Goal: Obtain resource: Download file/media

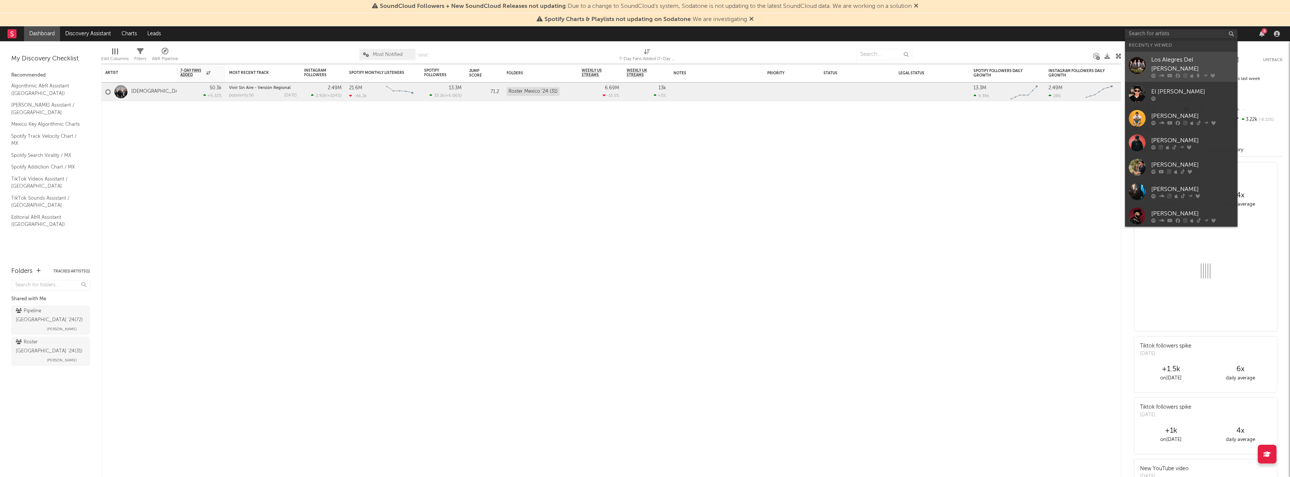
click at [1171, 60] on div "Los Alegres Del [PERSON_NAME]" at bounding box center [1192, 64] width 82 height 18
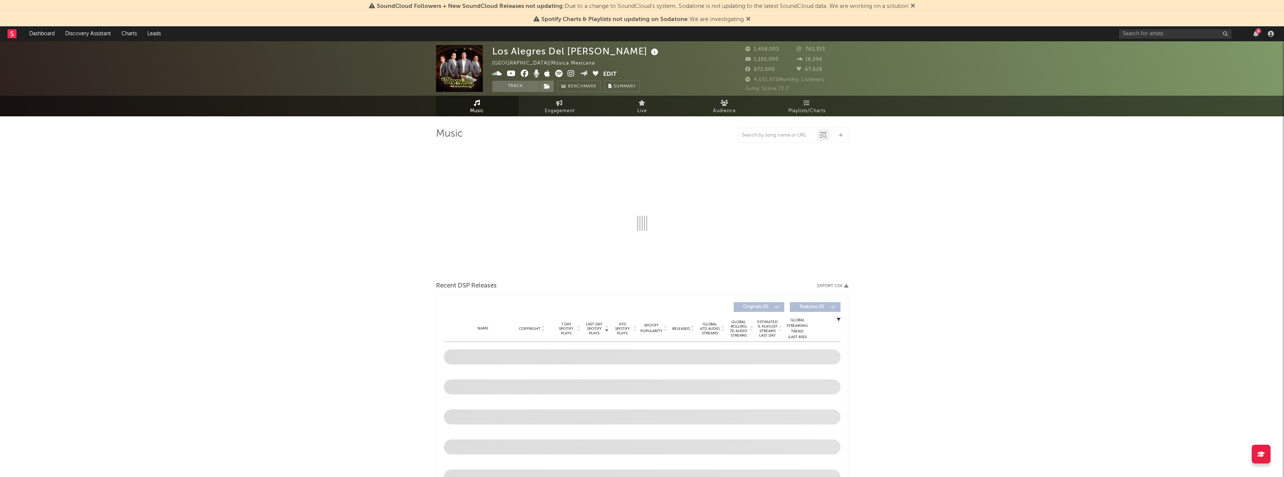
select select "6m"
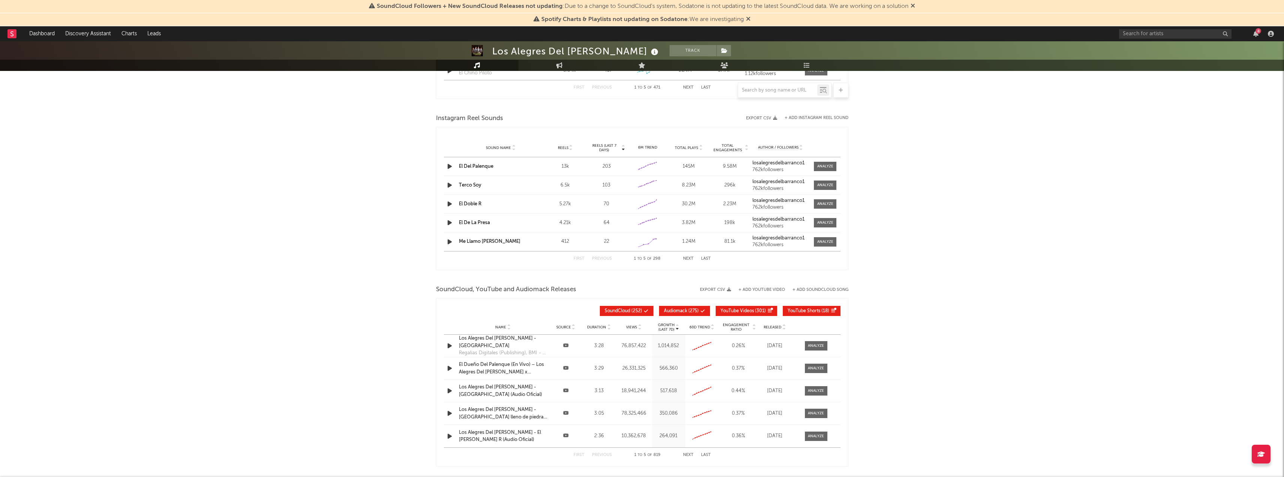
scroll to position [637, 0]
click at [726, 288] on button "Export CSV" at bounding box center [715, 288] width 31 height 4
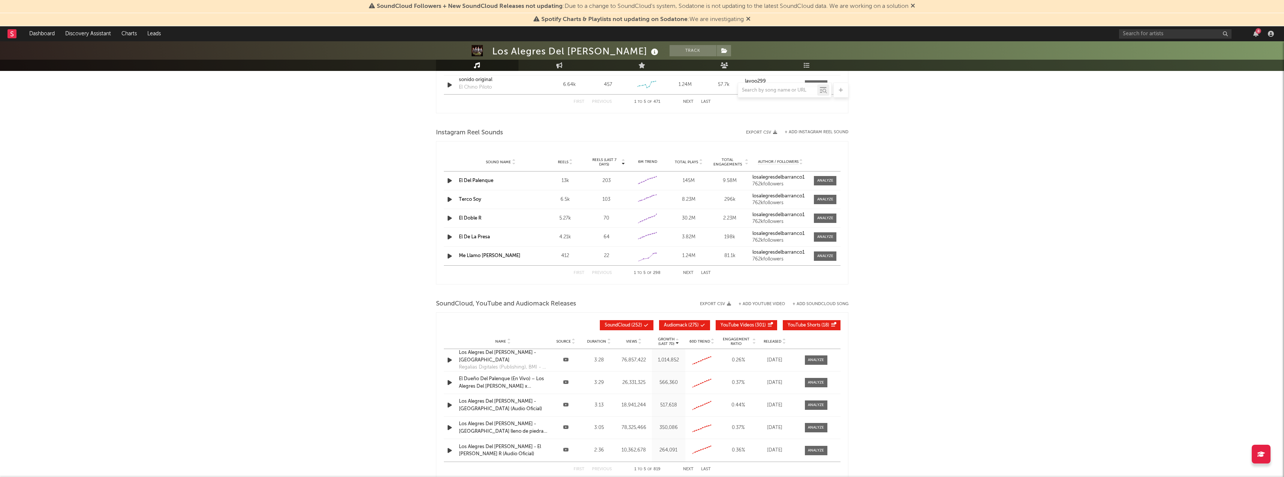
scroll to position [652, 0]
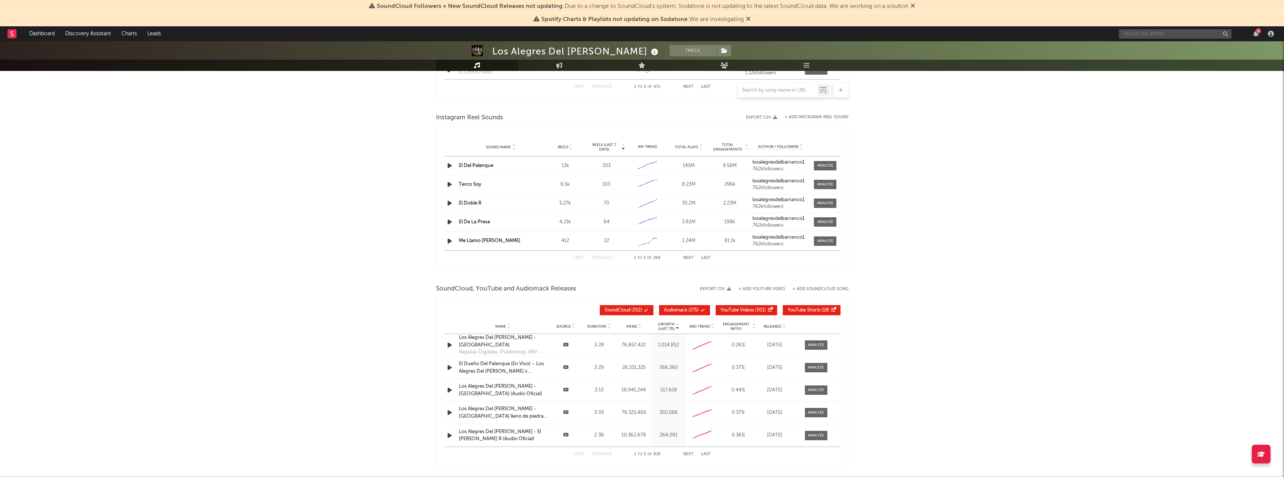
click at [1183, 35] on input "text" at bounding box center [1175, 33] width 112 height 9
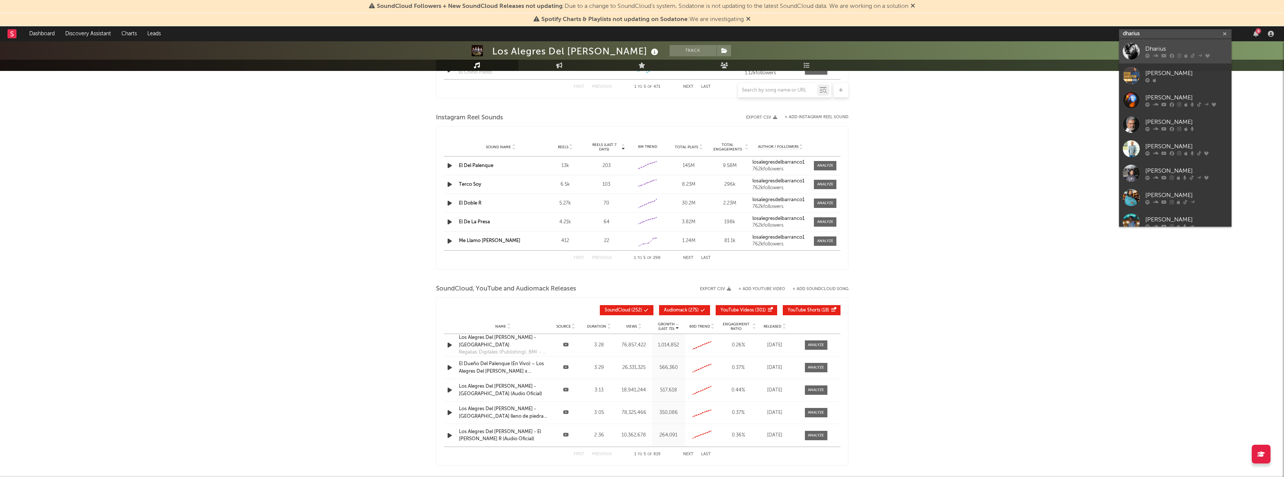
type input "dharius"
drag, startPoint x: 1161, startPoint y: 46, endPoint x: 1068, endPoint y: 112, distance: 114.8
click at [1161, 46] on div "Dharius" at bounding box center [1187, 48] width 82 height 9
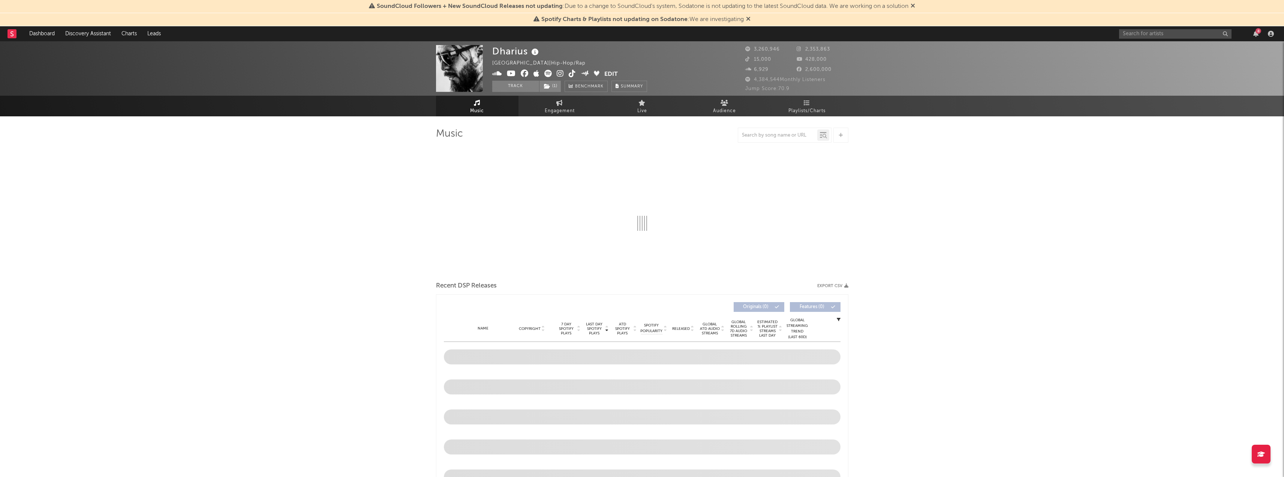
drag, startPoint x: 590, startPoint y: 175, endPoint x: 301, endPoint y: 151, distance: 290.5
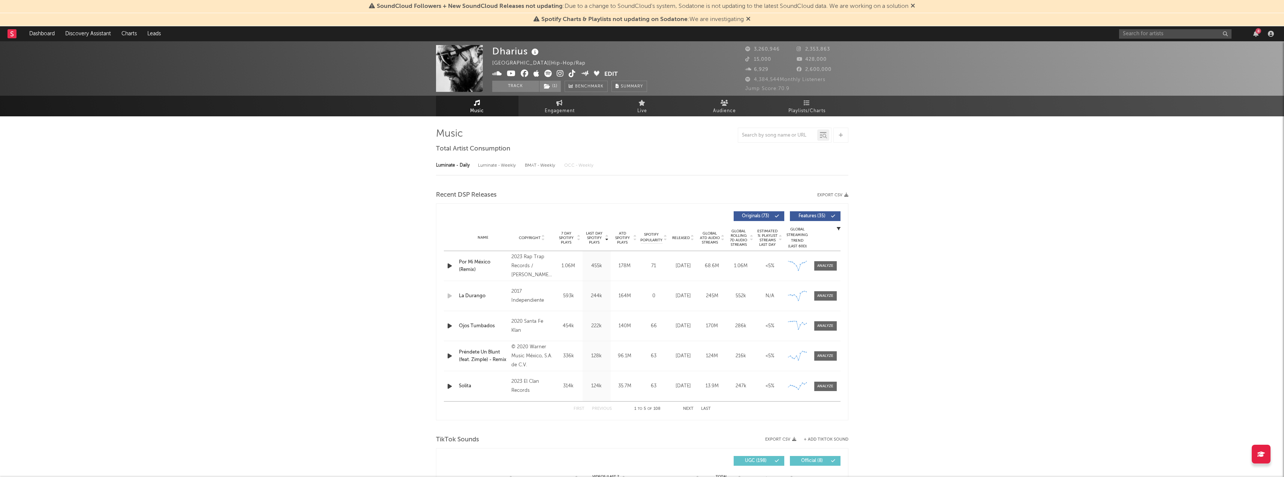
select select "6m"
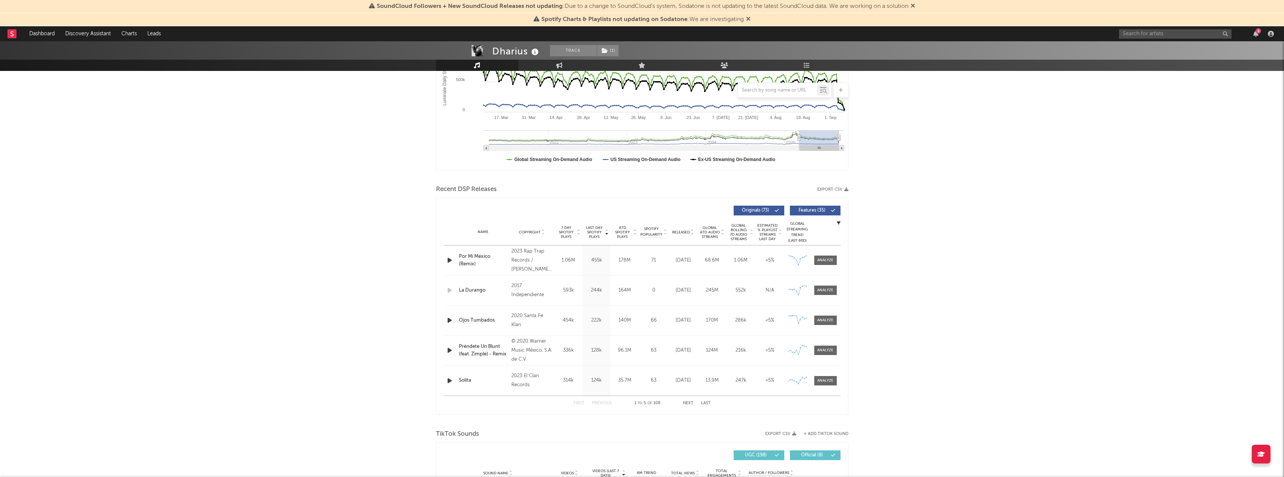
scroll to position [187, 0]
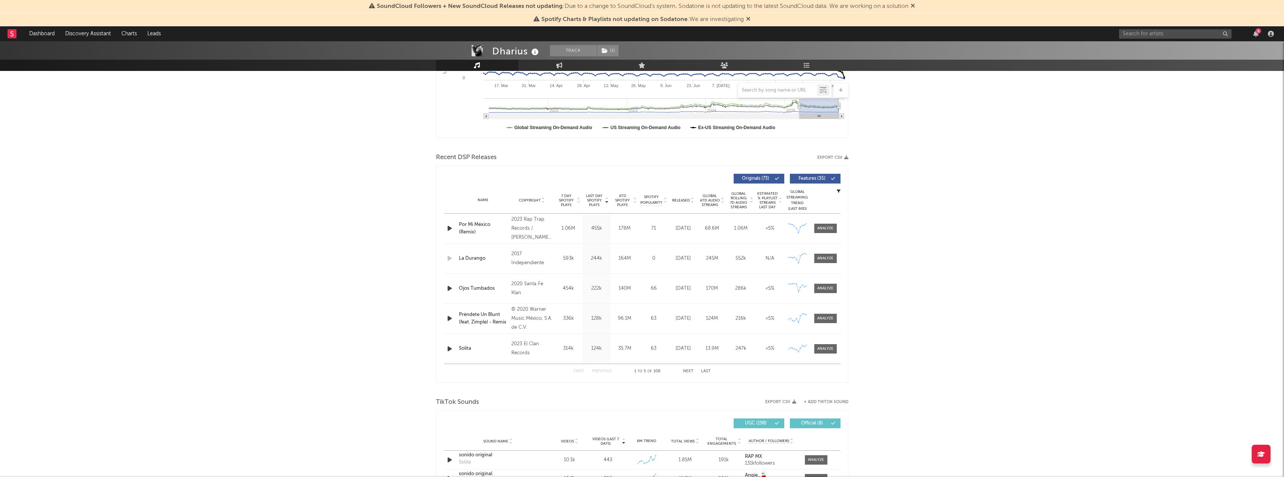
click at [825, 156] on button "Export CSV" at bounding box center [832, 157] width 31 height 4
